Goal: Find specific page/section: Find specific page/section

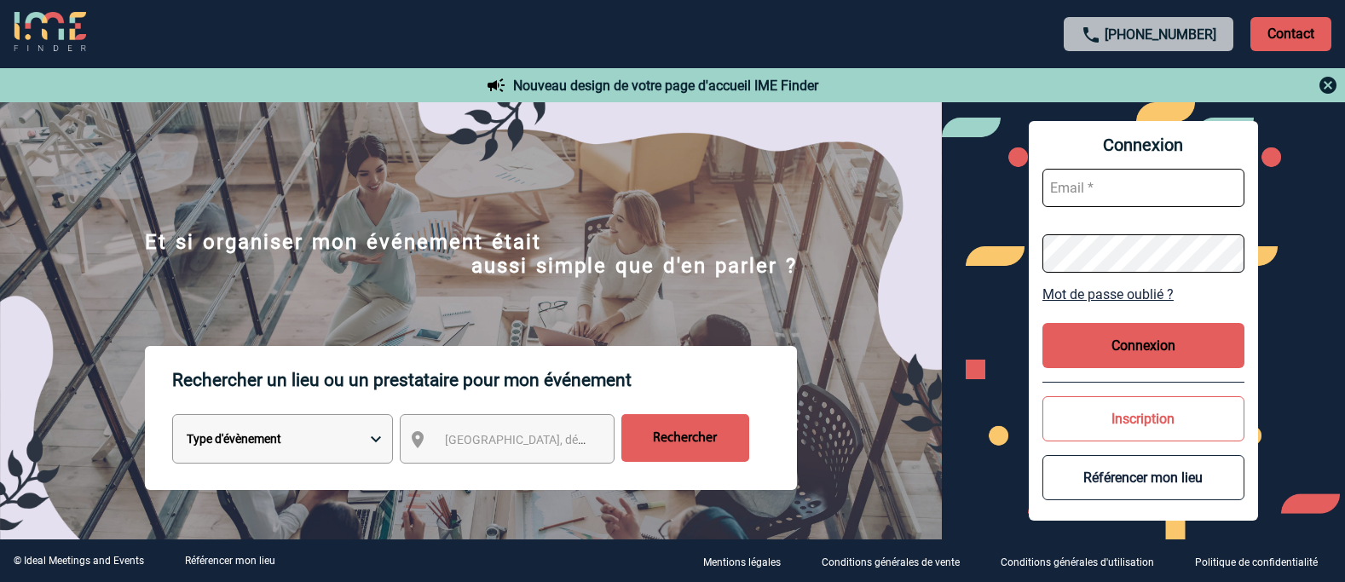
type input "afbonhomme@ime-groupe.com"
click at [1106, 344] on button "Connexion" at bounding box center [1144, 345] width 202 height 45
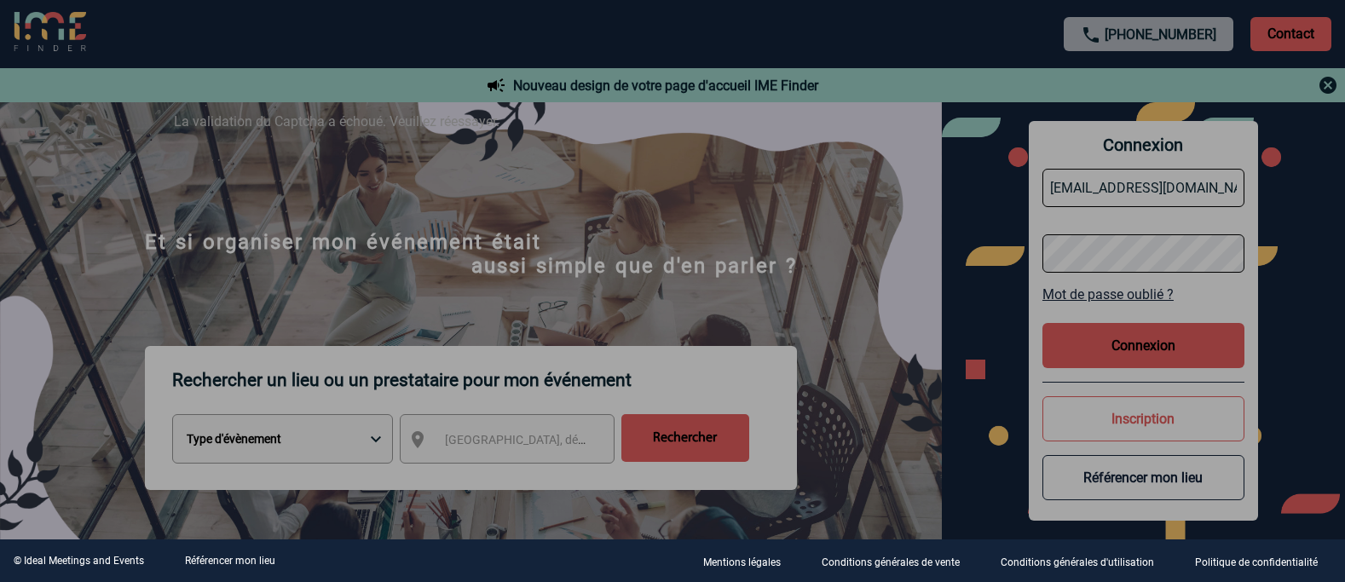
click at [1108, 351] on div at bounding box center [672, 291] width 1345 height 582
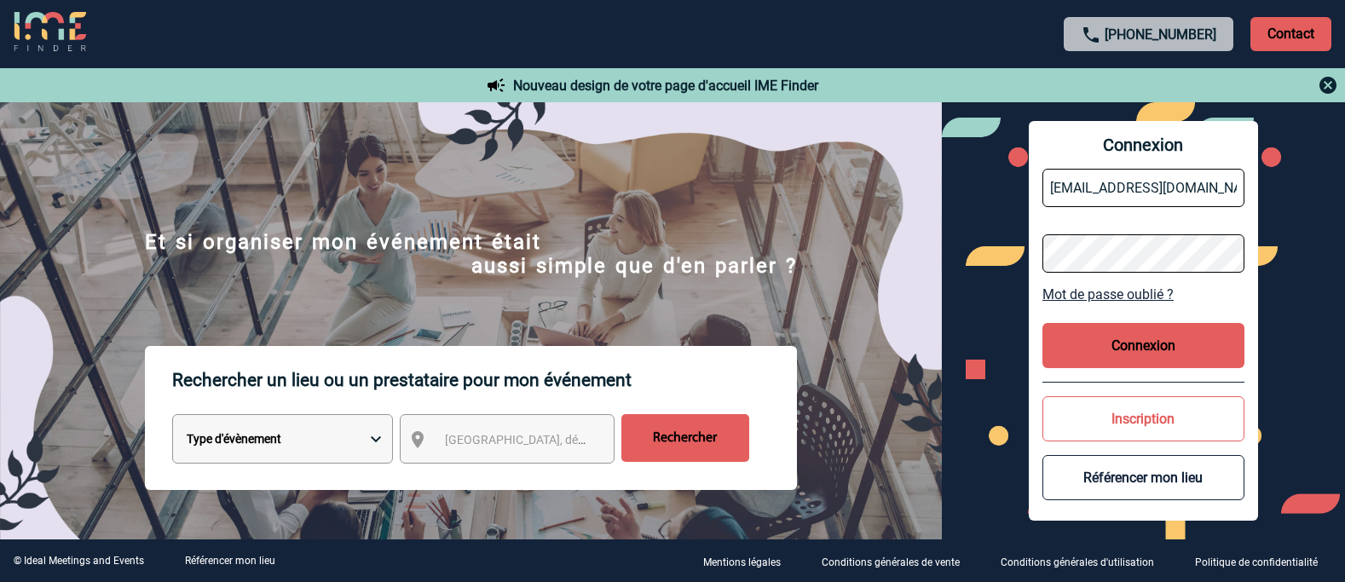
click at [1108, 351] on button "Connexion" at bounding box center [1144, 345] width 202 height 45
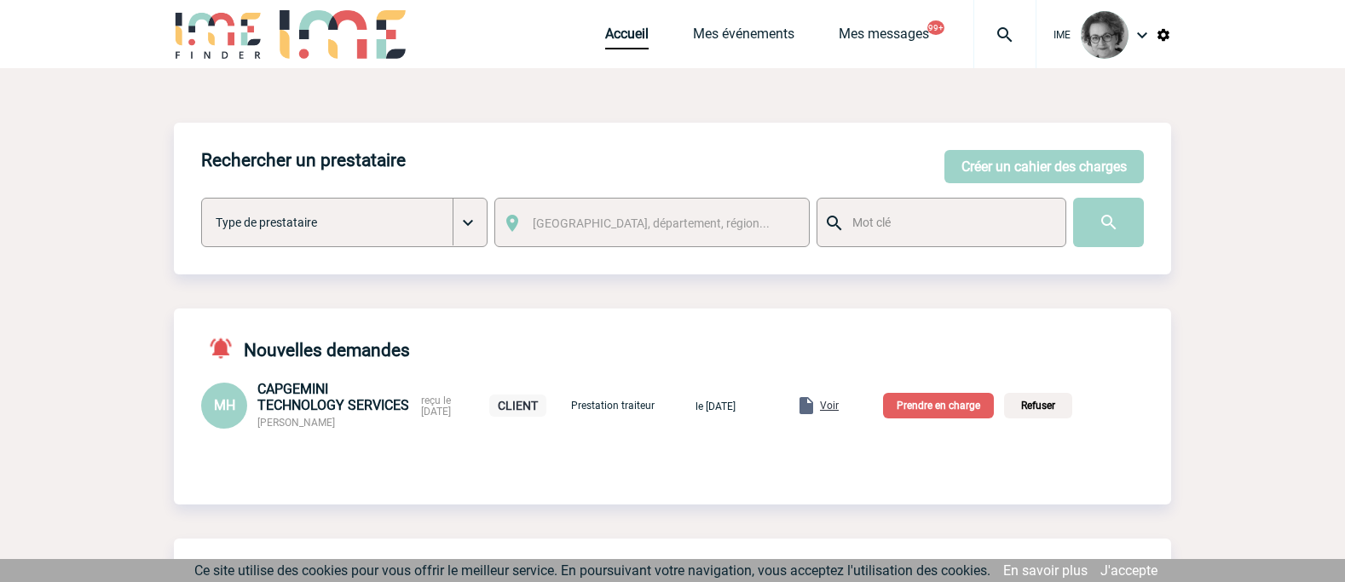
click at [756, 35] on link "Mes événements" at bounding box center [743, 38] width 101 height 24
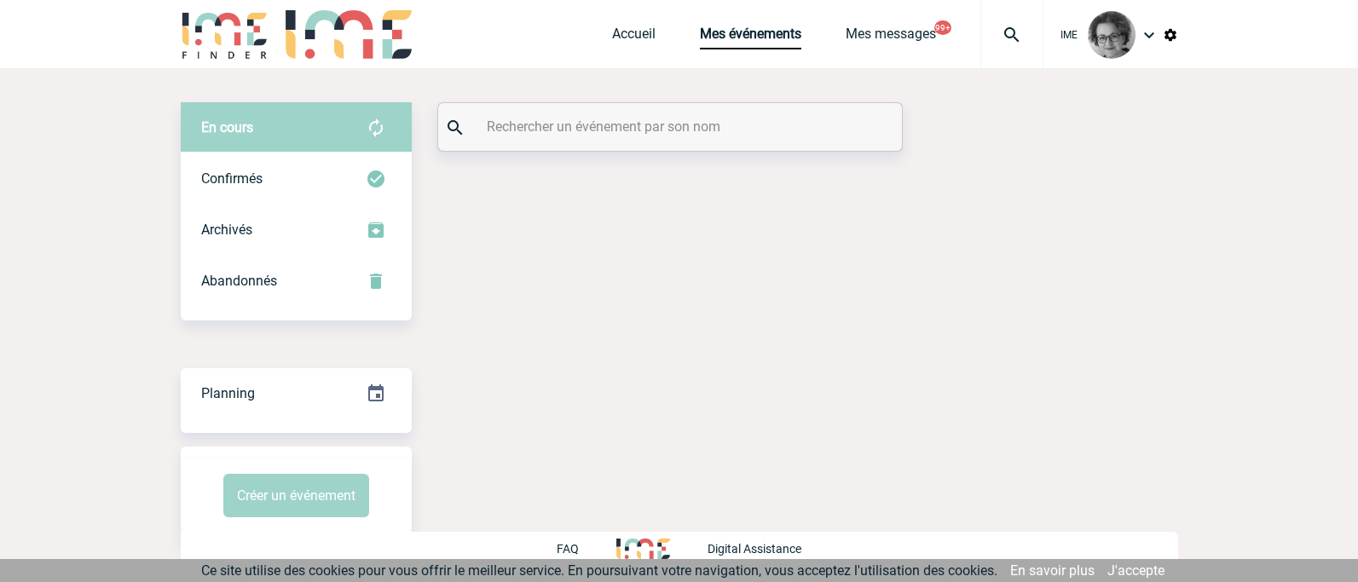
click at [605, 129] on input "text" at bounding box center [672, 126] width 379 height 25
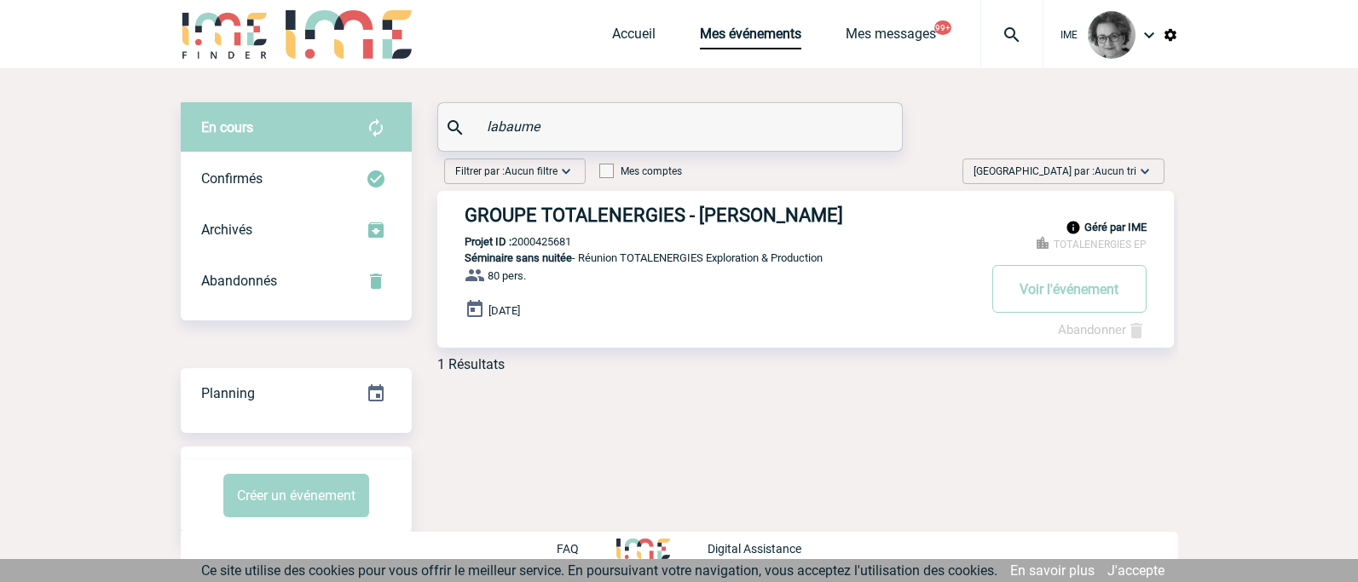
type input "labaume"
drag, startPoint x: 581, startPoint y: 241, endPoint x: 516, endPoint y: 240, distance: 64.8
copy p "2000425681"
drag, startPoint x: 577, startPoint y: 240, endPoint x: 514, endPoint y: 244, distance: 63.2
click at [514, 244] on div "Géré par IME TOTALENERGIES EP GROUPE TOTALENERGIES - Matthieu LABAUME Projet ID…" at bounding box center [805, 269] width 737 height 157
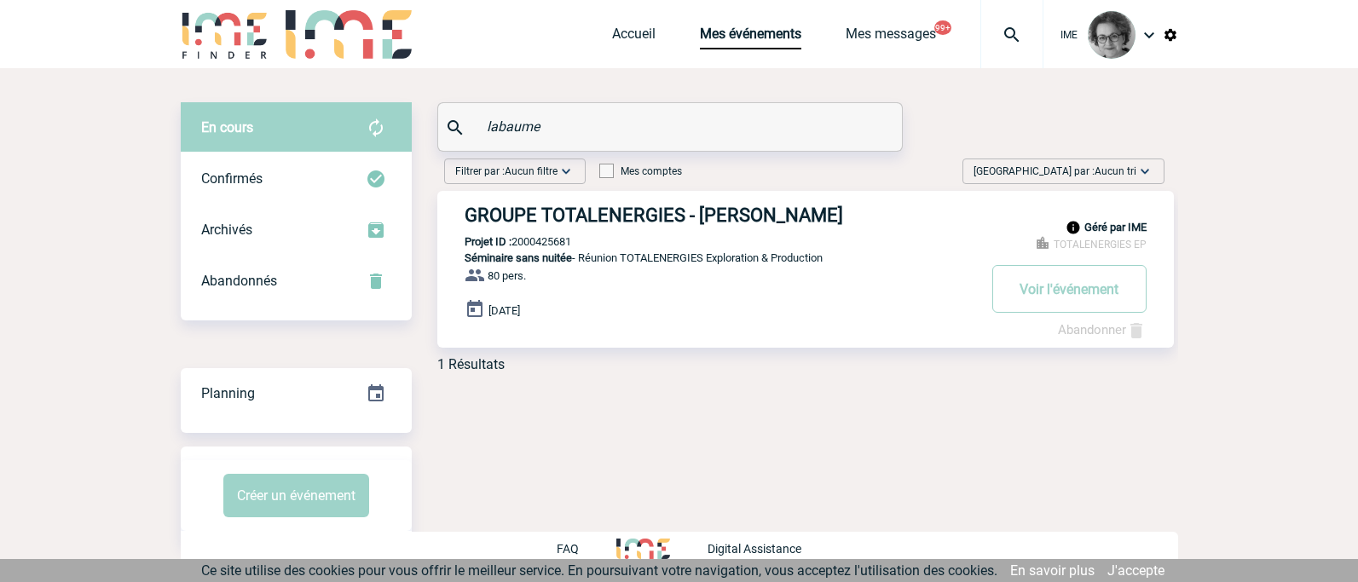
copy p "2000425681"
click at [1061, 302] on button "Voir l'événement" at bounding box center [1069, 289] width 154 height 48
click at [1065, 290] on button "Voir l'événement" at bounding box center [1069, 289] width 154 height 48
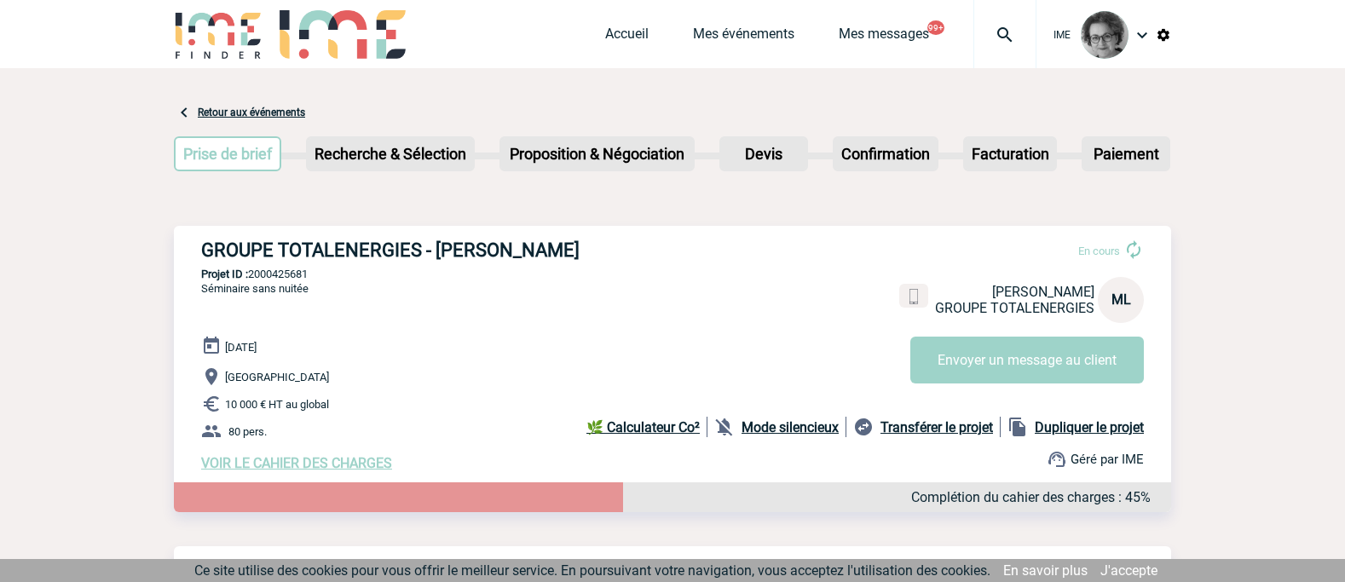
click at [1065, 290] on span "[PERSON_NAME]" at bounding box center [1043, 292] width 102 height 16
